Goal: Information Seeking & Learning: Check status

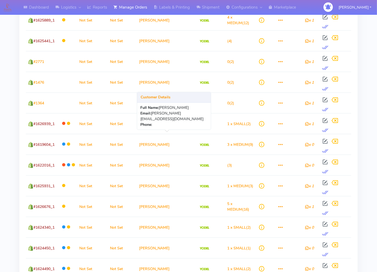
scroll to position [565, 0]
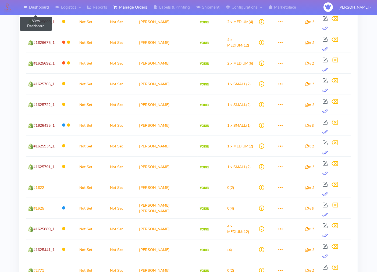
click at [39, 6] on link "Dashboard" at bounding box center [36, 7] width 32 height 15
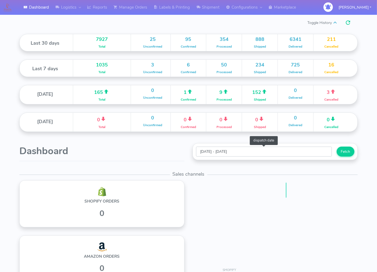
click at [319, 151] on input "[DATE] - [DATE]" at bounding box center [264, 152] width 136 height 10
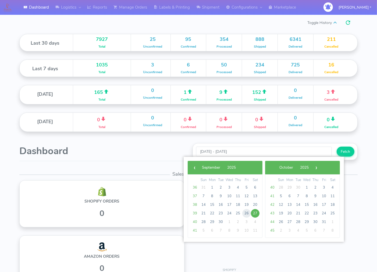
click at [217, 196] on tbody "36 31 1 2 3 4 5 6 37 7 8 9 10 11 12 13 38 14 15 16 17 18 19 20 39 21 22 23 24 2…" at bounding box center [225, 209] width 69 height 52
drag, startPoint x: 209, startPoint y: 191, endPoint x: 213, endPoint y: 186, distance: 6.7
click at [213, 186] on span "1" at bounding box center [212, 187] width 9 height 9
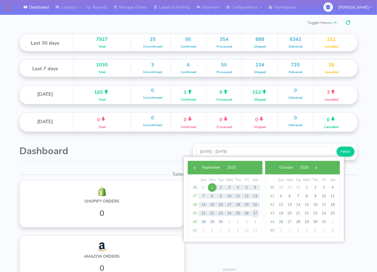
drag, startPoint x: 213, startPoint y: 187, endPoint x: 256, endPoint y: 212, distance: 49.8
click at [256, 212] on tbody "36 31 1 2 3 4 5 6 37 7 8 9 10 11 12 13 38 14 15 16 17 18 19 20 39 21 22 23 24 2…" at bounding box center [225, 209] width 69 height 52
click at [256, 212] on span "27" at bounding box center [255, 213] width 9 height 9
type input "[DATE] - [DATE]"
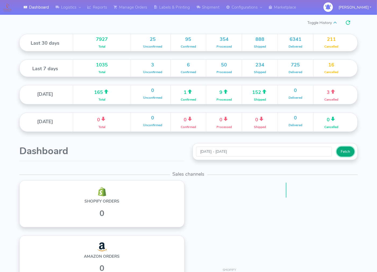
click at [346, 153] on button "Fetch" at bounding box center [346, 152] width 18 height 10
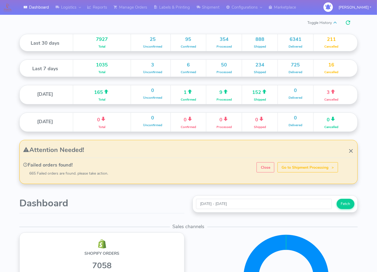
click at [352, 150] on span at bounding box center [351, 151] width 6 height 10
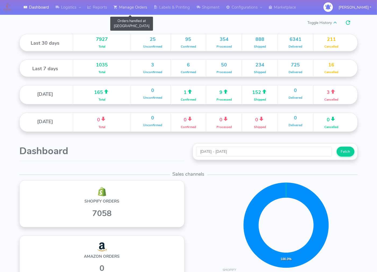
click at [130, 7] on link "Manage Orders" at bounding box center [130, 7] width 40 height 15
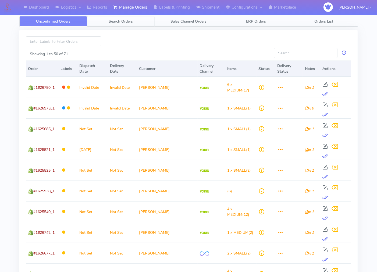
click at [126, 22] on span "Search Orders" at bounding box center [121, 21] width 24 height 5
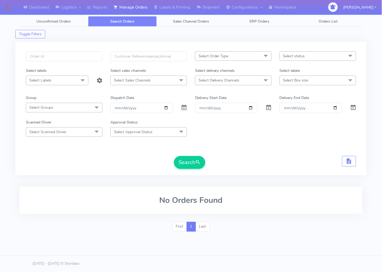
click at [249, 158] on div "Search" at bounding box center [191, 162] width 330 height 13
click at [196, 22] on span "Sales Channel Orders" at bounding box center [191, 21] width 36 height 5
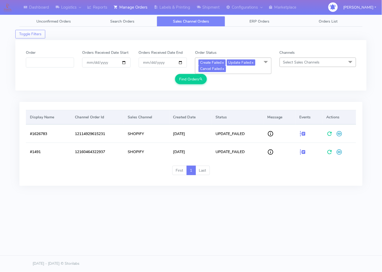
click at [236, 99] on div "Display Name Channel Order Id Sales Channel Created Date Status Message Events …" at bounding box center [190, 147] width 351 height 96
click at [60, 22] on span "Unconfirmed Orders" at bounding box center [53, 21] width 34 height 5
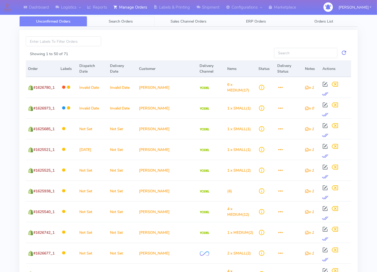
click at [118, 21] on span "Search Orders" at bounding box center [121, 21] width 24 height 5
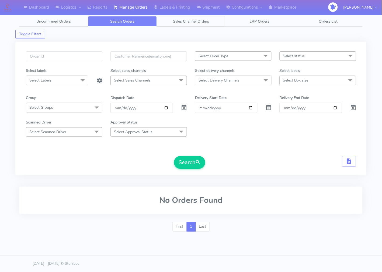
click at [196, 22] on span "Sales Channel Orders" at bounding box center [191, 21] width 36 height 5
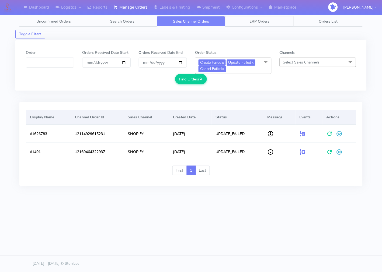
click at [257, 19] on span "ERP Orders" at bounding box center [259, 21] width 20 height 5
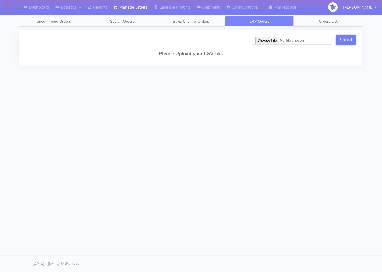
click at [327, 23] on span "Orders List" at bounding box center [328, 21] width 19 height 5
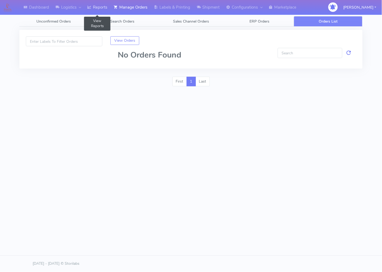
click at [100, 7] on link "Reports" at bounding box center [97, 7] width 26 height 15
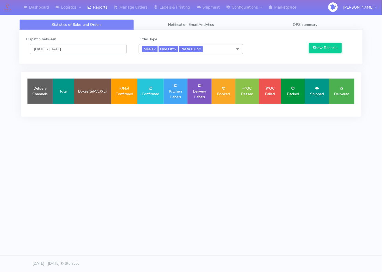
click at [98, 51] on input "[DATE] - [DATE]" at bounding box center [78, 49] width 97 height 10
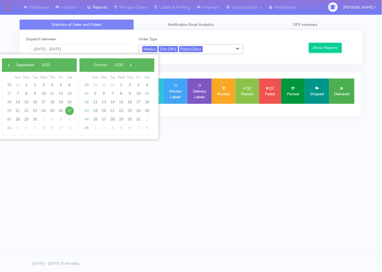
click at [27, 86] on span "1" at bounding box center [26, 85] width 9 height 9
click at [26, 85] on span "1" at bounding box center [26, 85] width 9 height 9
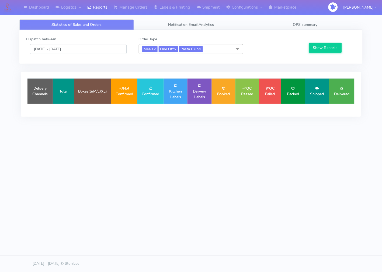
click at [86, 50] on input "[DATE] - [DATE]" at bounding box center [78, 49] width 97 height 10
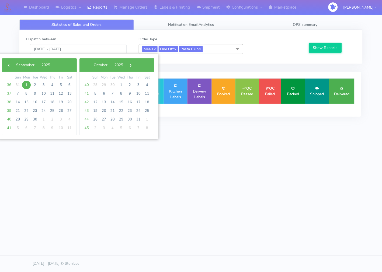
drag, startPoint x: 27, startPoint y: 85, endPoint x: 61, endPoint y: 110, distance: 42.6
click at [61, 110] on tbody "36 31 1 2 3 4 5 6 37 7 8 9 10 11 12 13 38 14 15 16 17 18 19 20 39 21 22 23 24 2…" at bounding box center [39, 107] width 69 height 52
click at [63, 110] on span "26" at bounding box center [61, 111] width 9 height 9
click at [38, 86] on span "2" at bounding box center [35, 85] width 9 height 9
click at [34, 95] on span "9" at bounding box center [35, 93] width 9 height 9
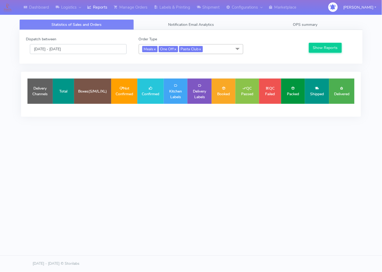
click at [82, 48] on input "[DATE] - [DATE]" at bounding box center [78, 49] width 97 height 10
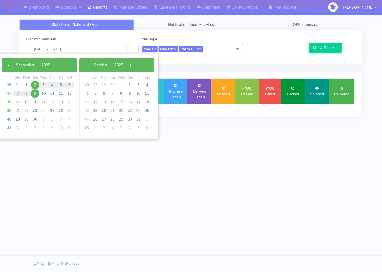
click at [60, 111] on span "26" at bounding box center [61, 111] width 9 height 9
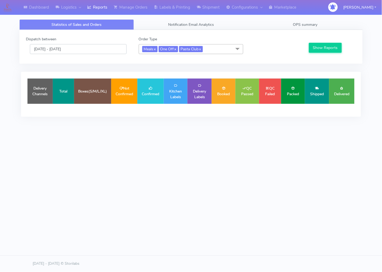
click at [78, 47] on input "[DATE] - [DATE]" at bounding box center [78, 49] width 97 height 10
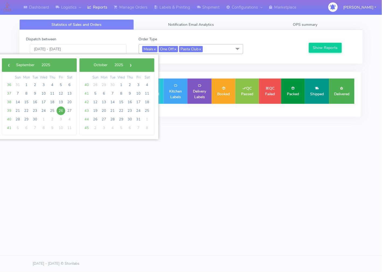
click at [27, 85] on span "1" at bounding box center [26, 85] width 9 height 9
click at [26, 85] on span "1" at bounding box center [26, 85] width 9 height 9
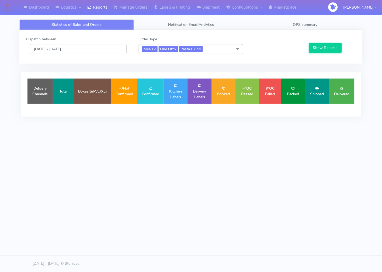
click at [80, 48] on input "[DATE] - [DATE]" at bounding box center [78, 49] width 97 height 10
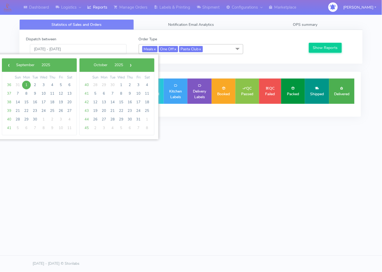
drag, startPoint x: 28, startPoint y: 85, endPoint x: 59, endPoint y: 111, distance: 40.3
click at [59, 111] on tbody "36 31 1 2 3 4 5 6 37 7 8 9 10 11 12 13 38 14 15 16 17 18 19 20 39 21 22 23 24 2…" at bounding box center [39, 107] width 69 height 52
click at [59, 111] on span "26" at bounding box center [61, 111] width 9 height 9
drag, startPoint x: 27, startPoint y: 86, endPoint x: 54, endPoint y: 111, distance: 36.9
click at [54, 111] on tbody "36 31 1 2 3 4 5 6 37 7 8 9 10 11 12 13 38 14 15 16 17 18 19 20 39 21 22 23 24 2…" at bounding box center [39, 107] width 69 height 52
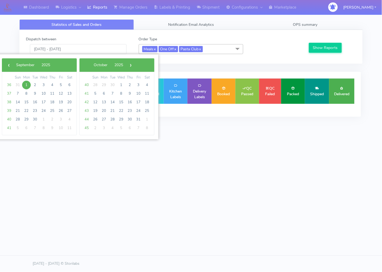
click at [54, 111] on span "25" at bounding box center [52, 111] width 9 height 9
click at [99, 187] on div "Dashboard Logistics [GEOGRAPHIC_DATA] Logistics Reports Manage Orders Labels & …" at bounding box center [191, 109] width 382 height 218
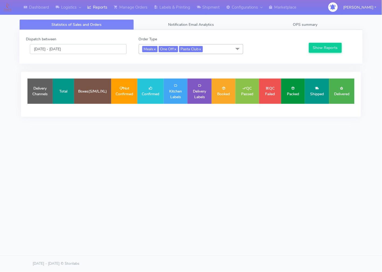
click at [64, 50] on input "[DATE] - [DATE]" at bounding box center [78, 49] width 97 height 10
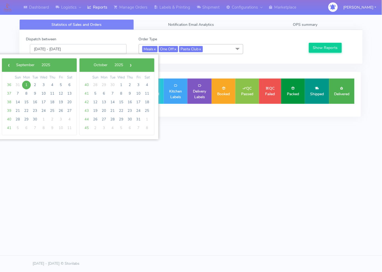
click at [62, 48] on input "[DATE] - [DATE]" at bounding box center [78, 49] width 97 height 10
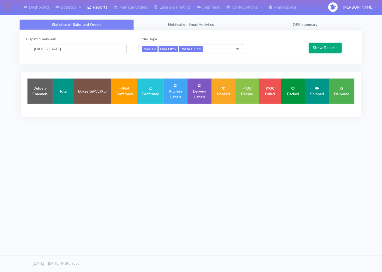
type input "[DATE] - [DATE]"
click at [323, 48] on button "Show Reports" at bounding box center [325, 48] width 33 height 10
click at [201, 22] on span "Notification Email Analytics" at bounding box center [191, 24] width 46 height 5
click at [206, 24] on span "Notification Email Analytics" at bounding box center [191, 24] width 46 height 5
click at [196, 122] on div "Dispatch between [DATE] - [DATE] Order Type Meals x One Off x Pasta Club x Sele…" at bounding box center [190, 77] width 351 height 95
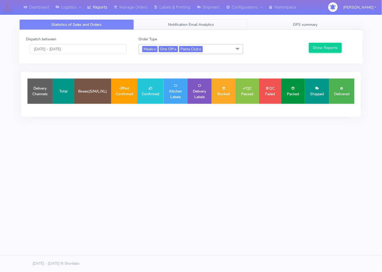
click at [170, 24] on span "Notification Email Analytics" at bounding box center [191, 24] width 46 height 5
click at [321, 24] on link "OPS summary" at bounding box center [305, 24] width 114 height 10
click at [68, 8] on link "Logistics" at bounding box center [68, 7] width 32 height 15
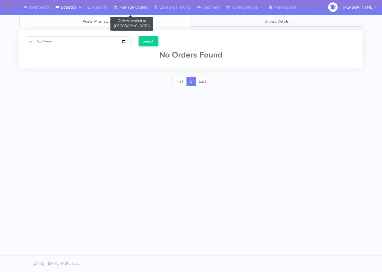
click at [130, 6] on link "Manage Orders" at bounding box center [130, 7] width 40 height 15
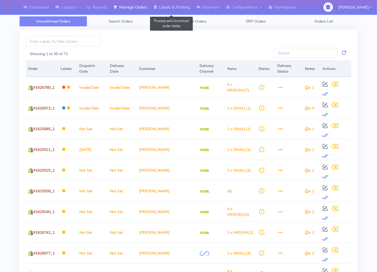
click at [176, 9] on link "Labels & Printing" at bounding box center [171, 7] width 43 height 15
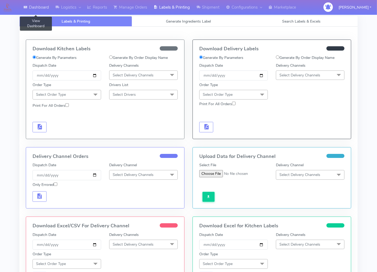
click at [34, 8] on link "Dashboard" at bounding box center [36, 7] width 32 height 15
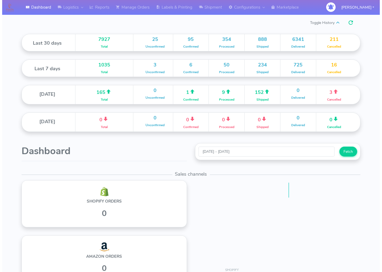
scroll to position [95, 168]
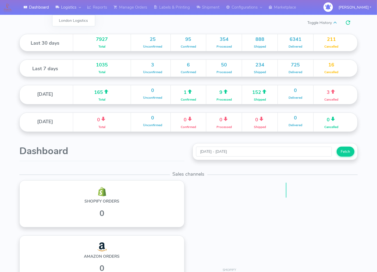
click at [69, 6] on link "Logistics" at bounding box center [68, 7] width 32 height 15
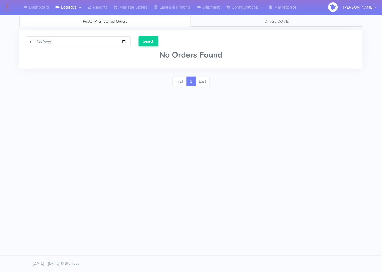
click at [260, 22] on link "Drivers Details" at bounding box center [276, 21] width 171 height 10
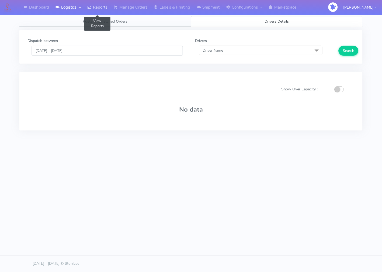
click at [93, 6] on link "Reports" at bounding box center [97, 7] width 26 height 15
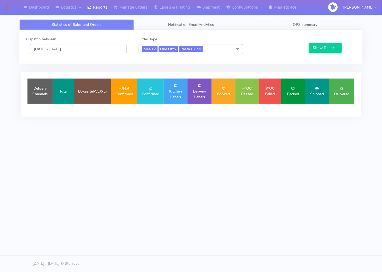
click at [99, 49] on input "[DATE] - [DATE]" at bounding box center [78, 49] width 97 height 10
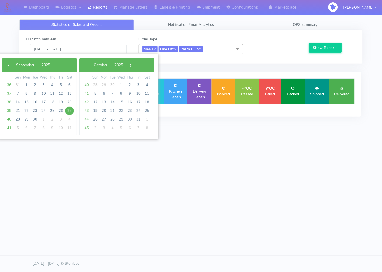
click at [25, 84] on span "1" at bounding box center [26, 85] width 9 height 9
click at [38, 49] on input "[DATE] - [DATE]" at bounding box center [78, 49] width 97 height 10
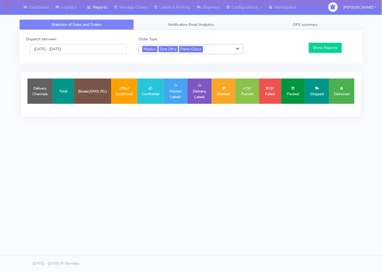
type input "[DATE] - [DATE]"
click at [201, 49] on link "x" at bounding box center [200, 49] width 2 height 6
click at [238, 47] on span at bounding box center [237, 49] width 11 height 10
click at [238, 49] on span at bounding box center [237, 49] width 11 height 10
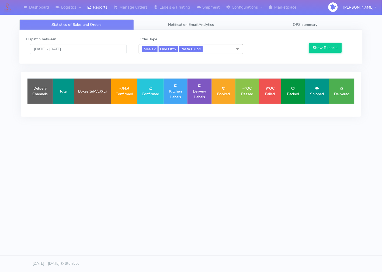
click at [245, 61] on div "Dispatch between [DATE] - [DATE] Order Type Meals x One Off x Pasta Club x Sele…" at bounding box center [190, 47] width 343 height 34
click at [155, 49] on link "x" at bounding box center [154, 49] width 2 height 6
click at [172, 50] on span "One Off x" at bounding box center [168, 49] width 19 height 6
click at [192, 50] on span "Pasta Club x" at bounding box center [191, 49] width 24 height 6
click at [322, 48] on button "Show Reports" at bounding box center [325, 48] width 33 height 10
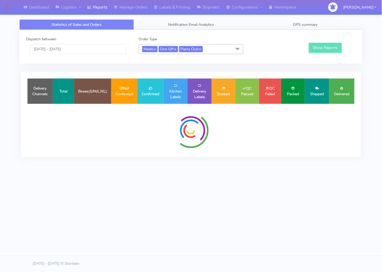
click at [266, 51] on div at bounding box center [275, 45] width 56 height 18
click at [201, 50] on link "x" at bounding box center [200, 49] width 2 height 6
click at [238, 49] on span at bounding box center [237, 49] width 11 height 10
click at [215, 138] on div "Dashboard Logistics [GEOGRAPHIC_DATA] Logistics Reports Manage Orders Labels & …" at bounding box center [191, 109] width 382 height 218
click at [180, 93] on td "Kitchen Labels" at bounding box center [176, 91] width 24 height 25
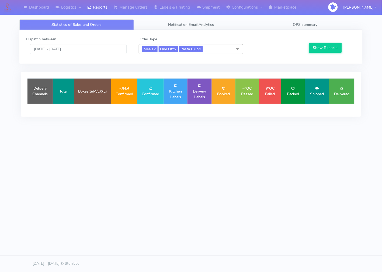
click at [124, 127] on div "Dashboard Logistics [GEOGRAPHIC_DATA] Logistics Reports Manage Orders Labels & …" at bounding box center [191, 109] width 382 height 218
click at [129, 6] on link "Manage Orders" at bounding box center [130, 7] width 40 height 15
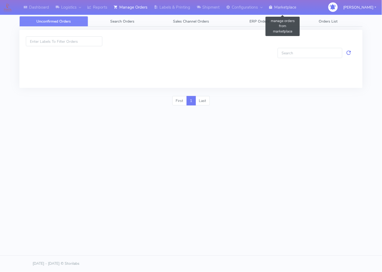
click at [286, 6] on link "Marketplace" at bounding box center [282, 7] width 34 height 15
